Goal: Transaction & Acquisition: Purchase product/service

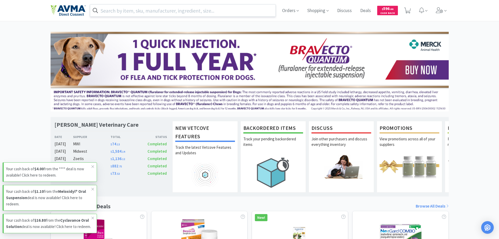
click at [161, 11] on input "text" at bounding box center [183, 10] width 186 height 12
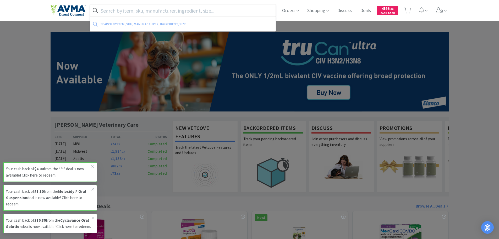
click at [162, 6] on input "text" at bounding box center [183, 10] width 186 height 12
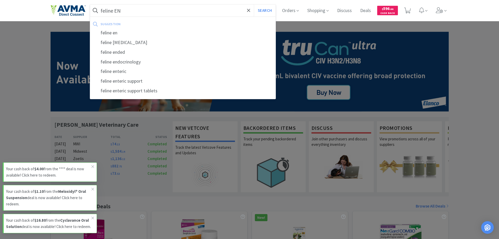
type input "feline EN"
click at [254, 4] on button "Search" at bounding box center [265, 10] width 22 height 12
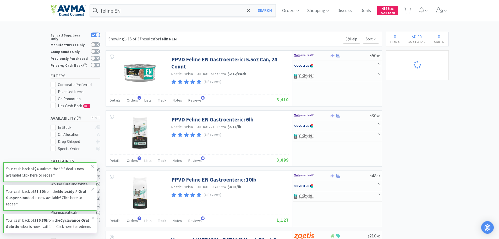
select select "3"
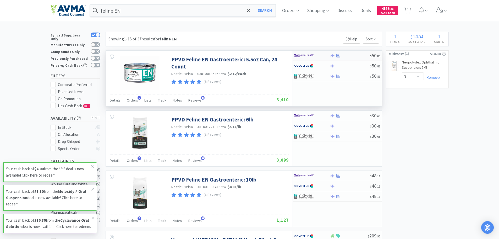
click at [355, 56] on div at bounding box center [350, 56] width 40 height 4
select select "1"
click at [360, 77] on div at bounding box center [350, 76] width 40 height 4
select select "1"
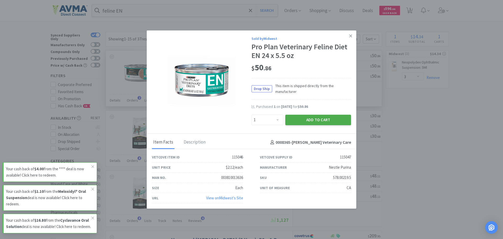
click at [322, 118] on button "Add to Cart" at bounding box center [318, 120] width 66 height 10
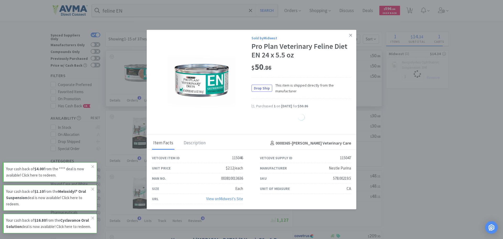
select select "1"
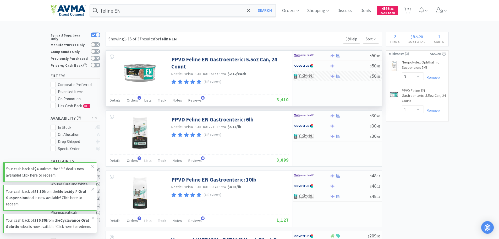
drag, startPoint x: 51, startPoint y: 165, endPoint x: 53, endPoint y: 168, distance: 3.4
click at [51, 166] on p "Your cash back of $4.00 from the **** deal is now available! Click here to rede…" at bounding box center [48, 172] width 85 height 13
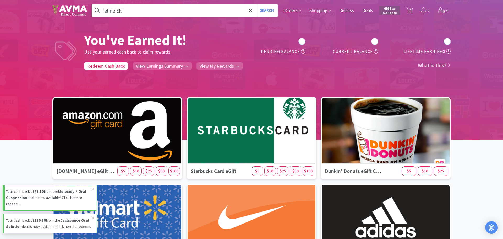
click at [57, 190] on p "Your cash back of $1.10 from the Meloxidyl® Oral Suspension deal is now availab…" at bounding box center [48, 197] width 85 height 19
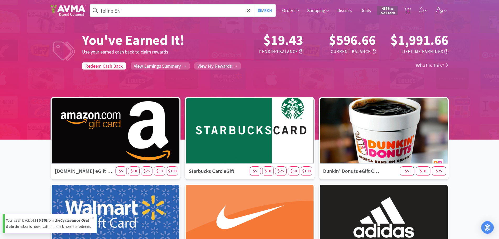
click at [56, 218] on p "Your cash back of $16.80 from the Cyclavance Oral Solution deal is now availabl…" at bounding box center [48, 223] width 85 height 13
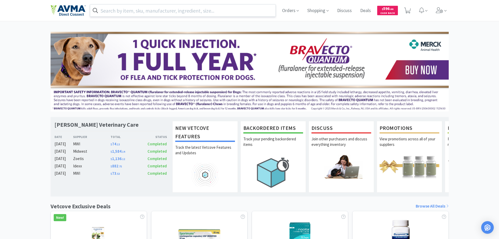
click at [188, 12] on input "text" at bounding box center [183, 10] width 186 height 12
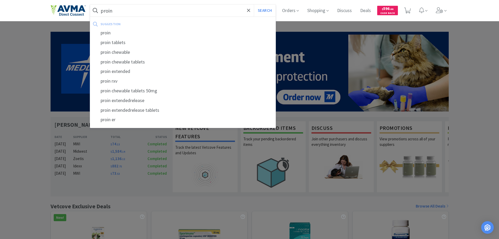
type input "proin"
click at [254, 4] on button "Search" at bounding box center [265, 10] width 22 height 12
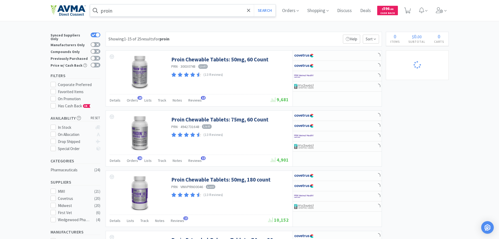
select select "3"
select select "1"
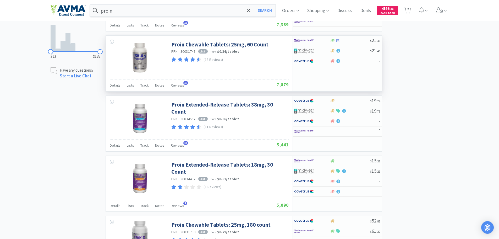
scroll to position [262, 0]
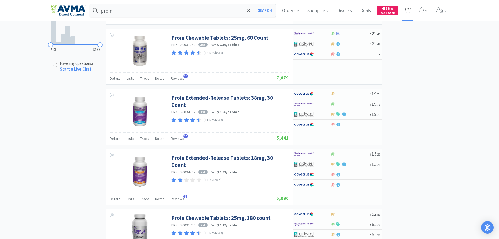
click at [411, 10] on icon at bounding box center [407, 11] width 7 height 6
select select "3"
select select "1"
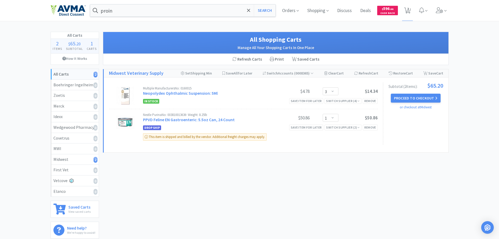
select select "3"
select select "1"
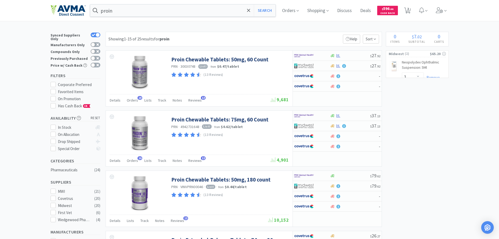
scroll to position [262, 0]
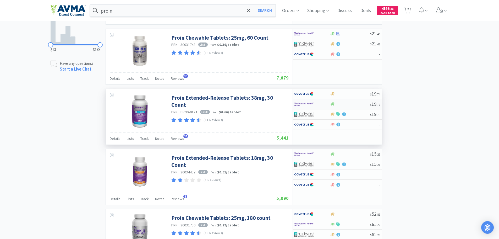
click at [325, 105] on div at bounding box center [312, 104] width 36 height 9
select select "1"
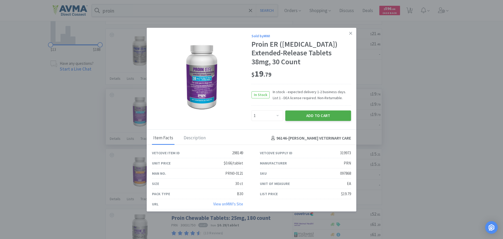
click at [314, 121] on button "Add to Cart" at bounding box center [318, 115] width 66 height 10
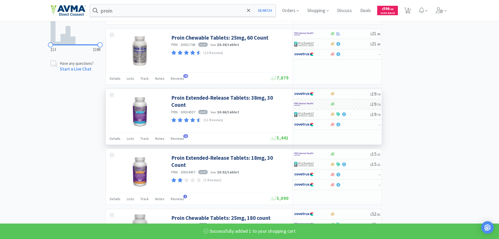
select select "1"
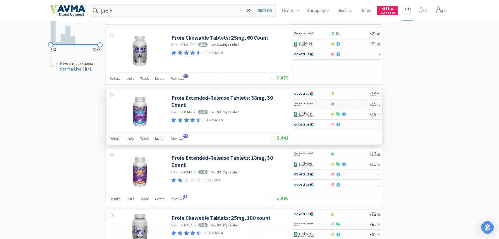
click at [409, 10] on span "3" at bounding box center [408, 8] width 2 height 21
select select "1"
select select "3"
select select "1"
